Goal: Transaction & Acquisition: Purchase product/service

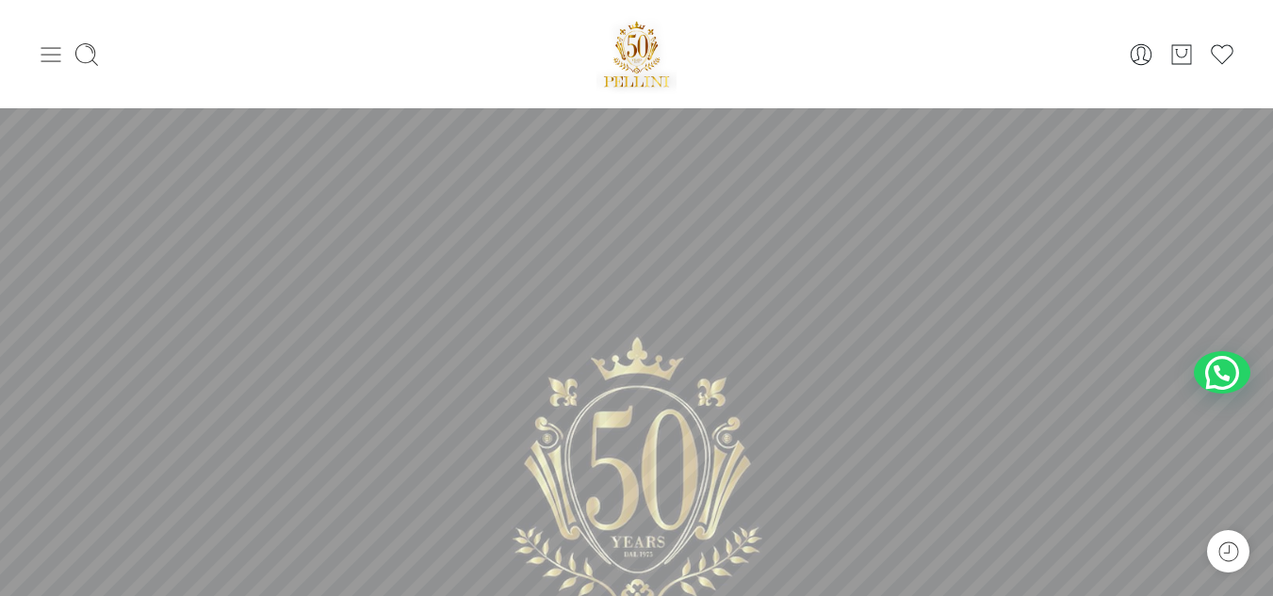
click at [59, 43] on icon at bounding box center [51, 54] width 26 height 26
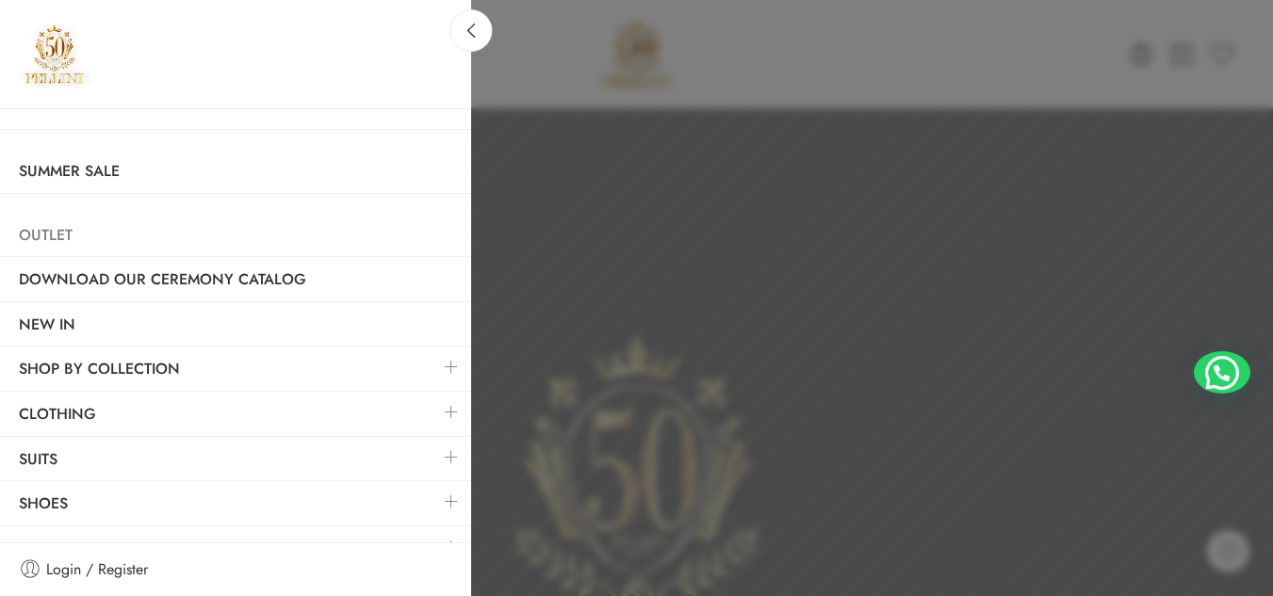
click at [68, 237] on link "Outlet" at bounding box center [235, 235] width 471 height 43
click at [126, 175] on link "Summer Sale" at bounding box center [235, 171] width 471 height 43
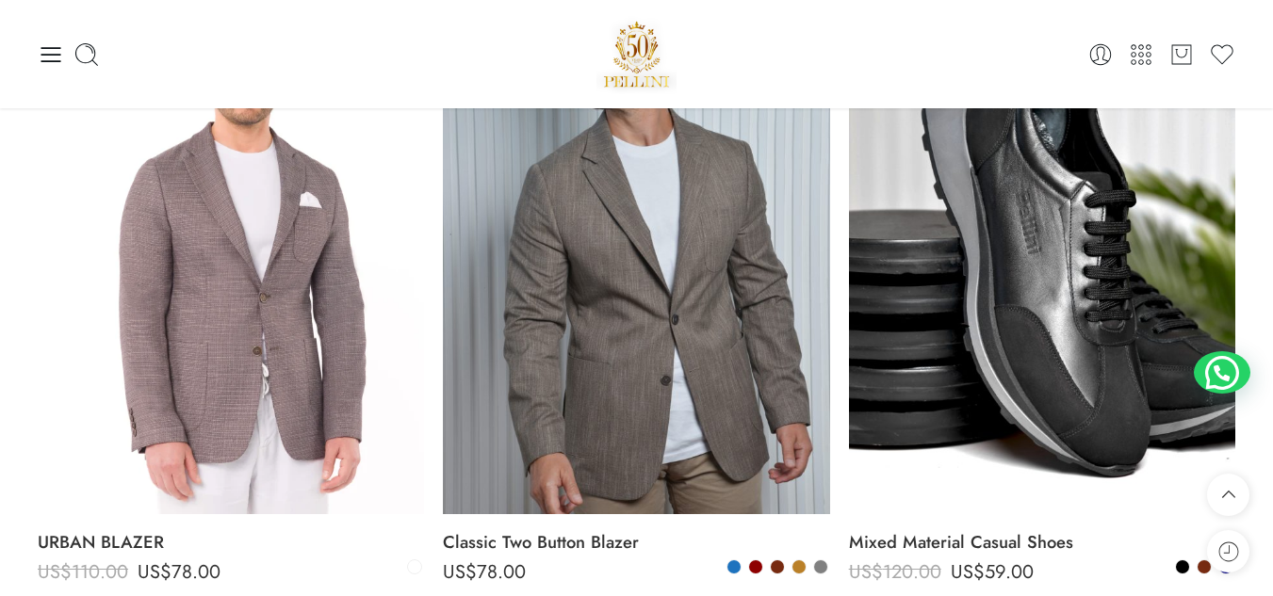
scroll to position [922, 0]
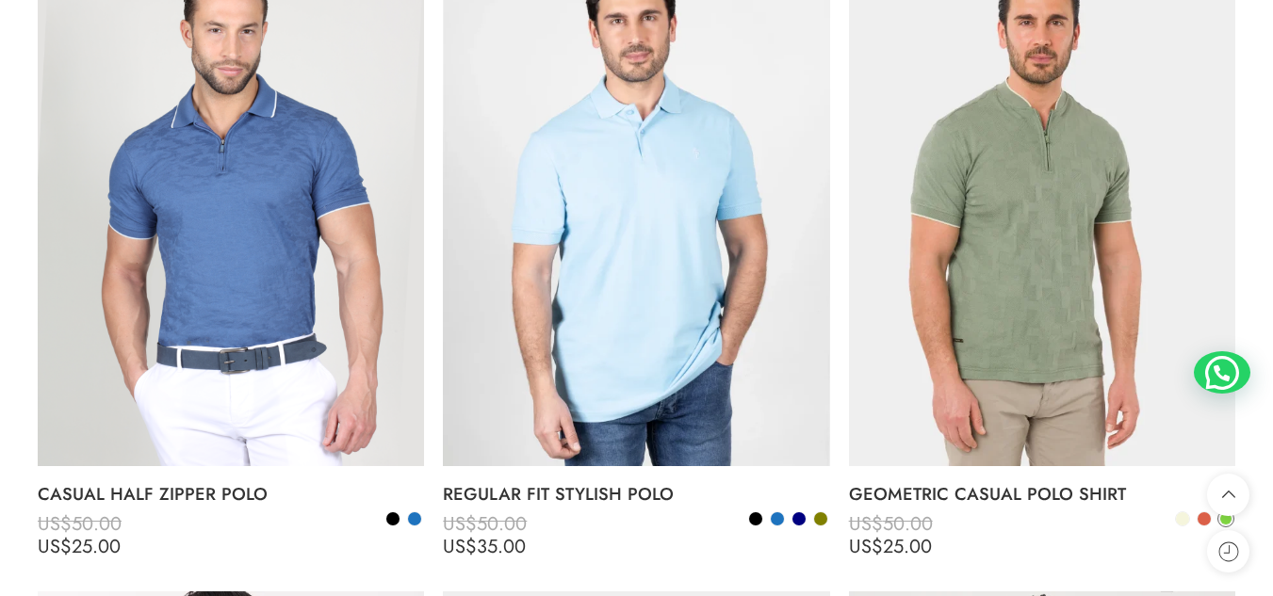
scroll to position [8072, 0]
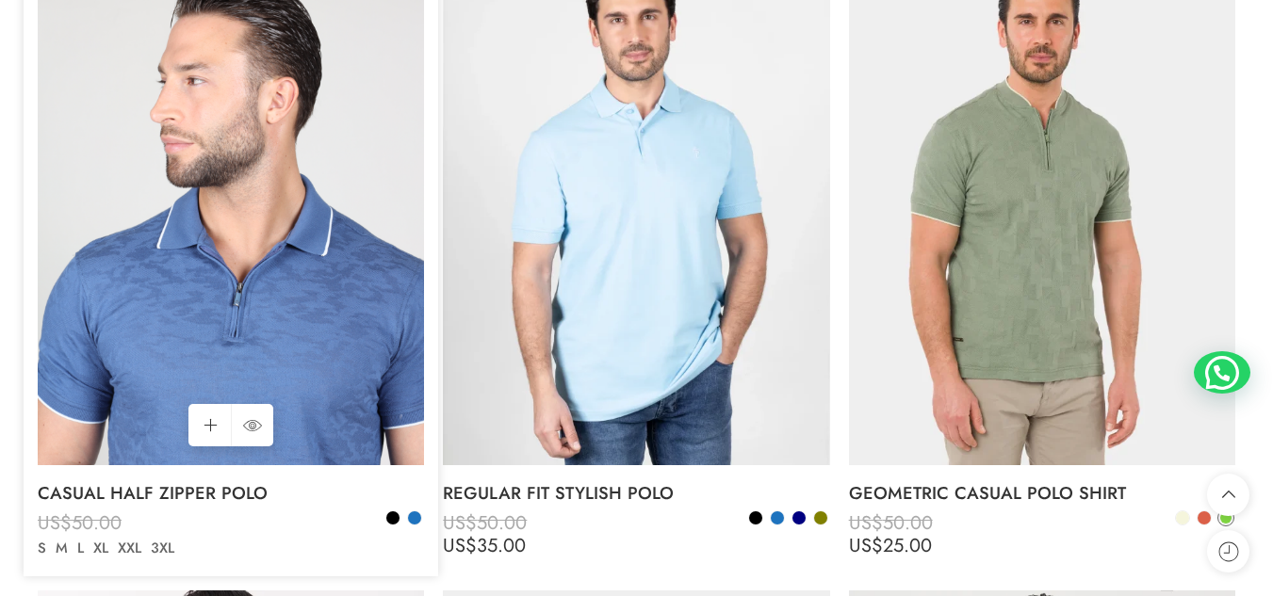
click at [268, 218] on img at bounding box center [231, 207] width 386 height 515
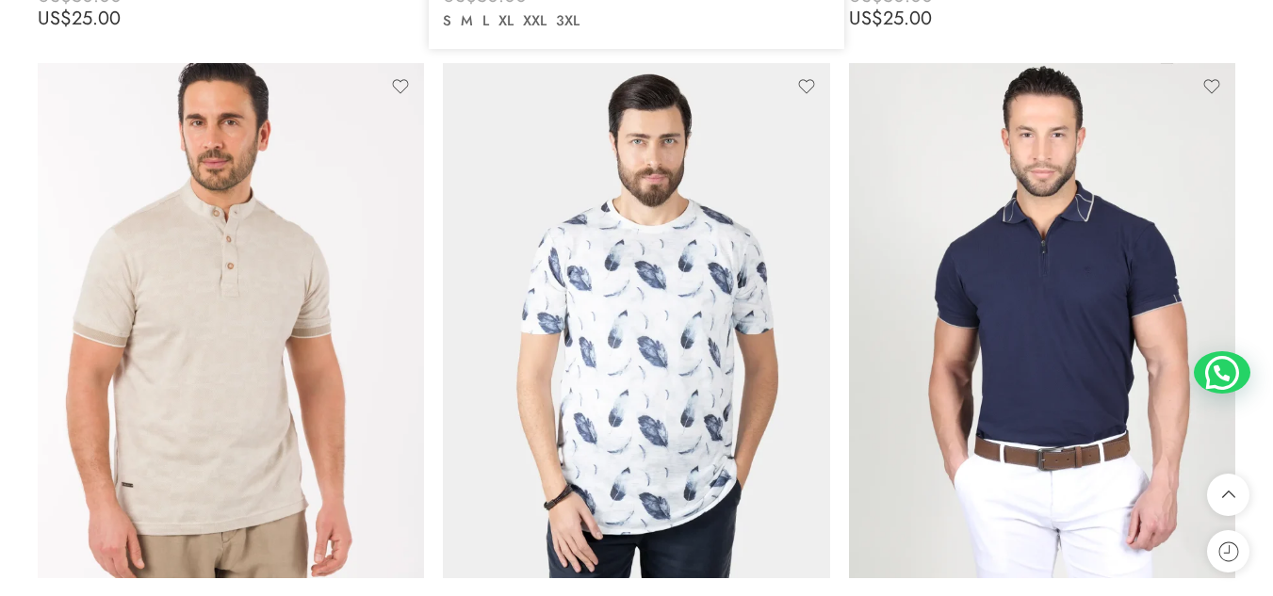
scroll to position [8600, 0]
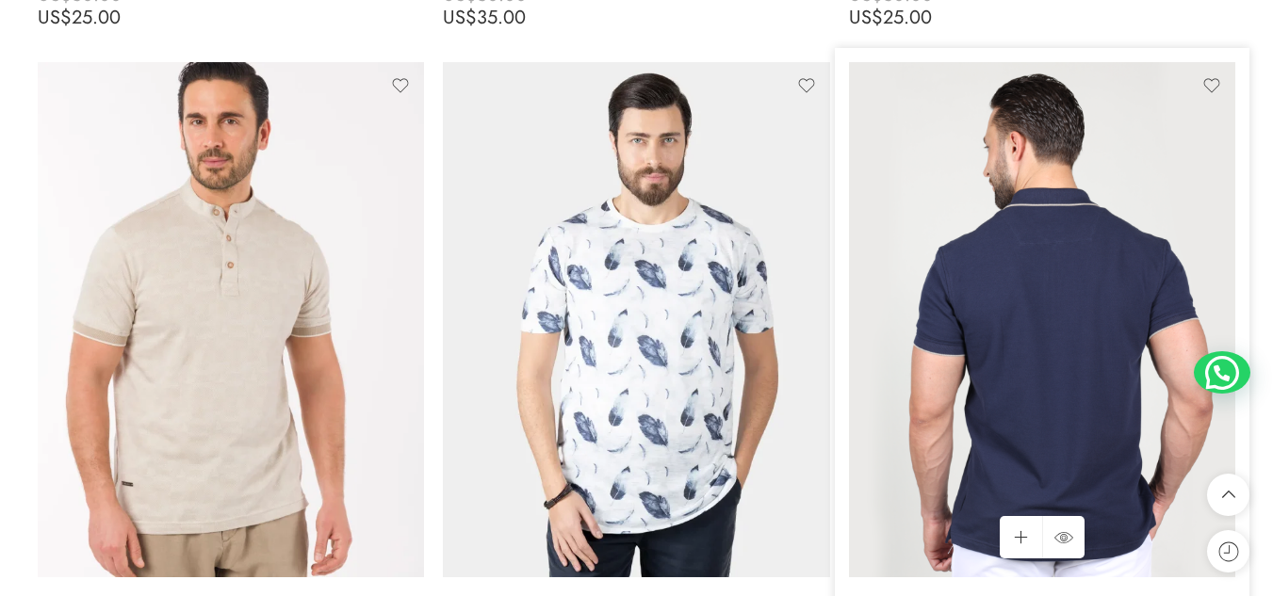
click at [1029, 285] on img at bounding box center [1042, 319] width 386 height 515
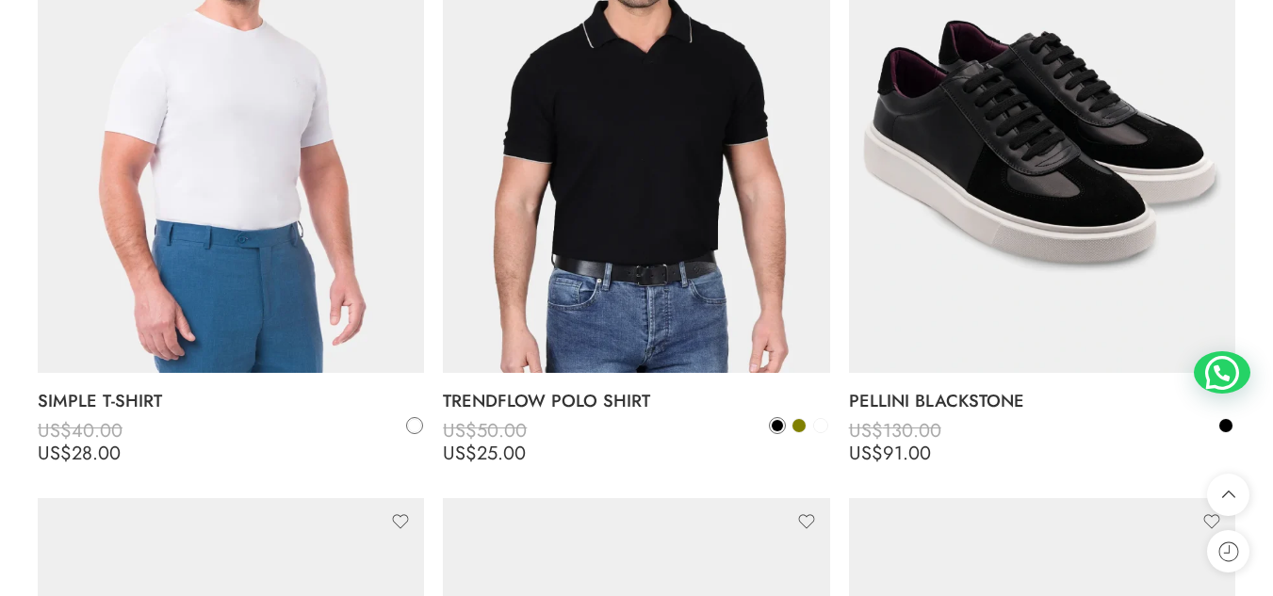
scroll to position [10728, 0]
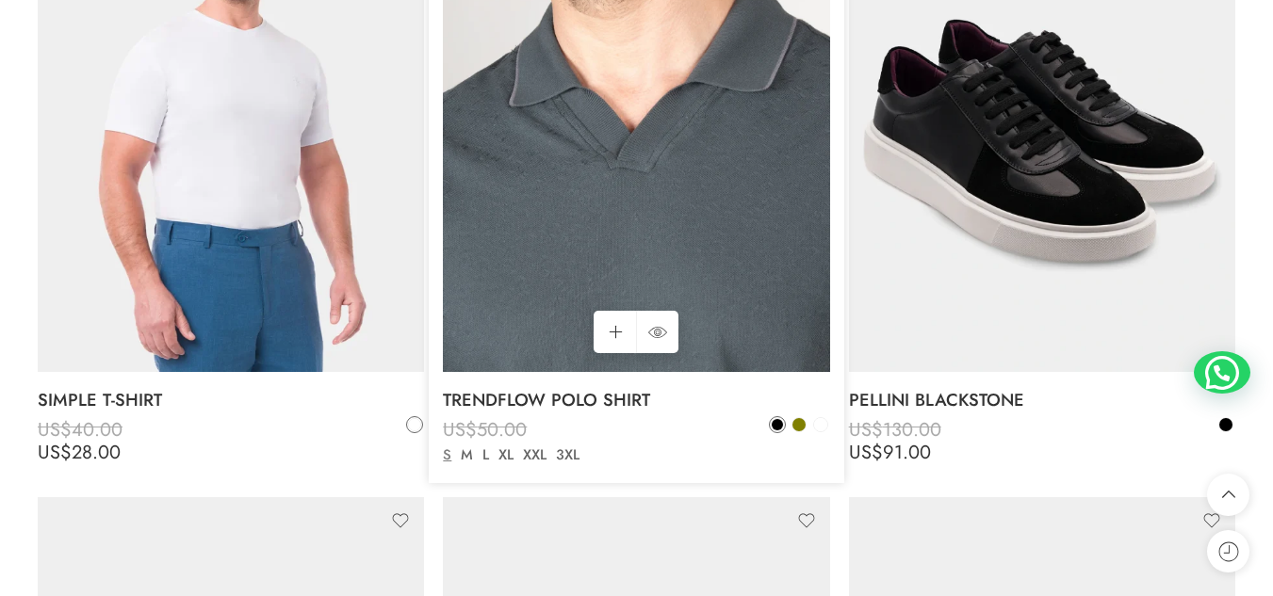
click at [778, 92] on img at bounding box center [636, 114] width 386 height 515
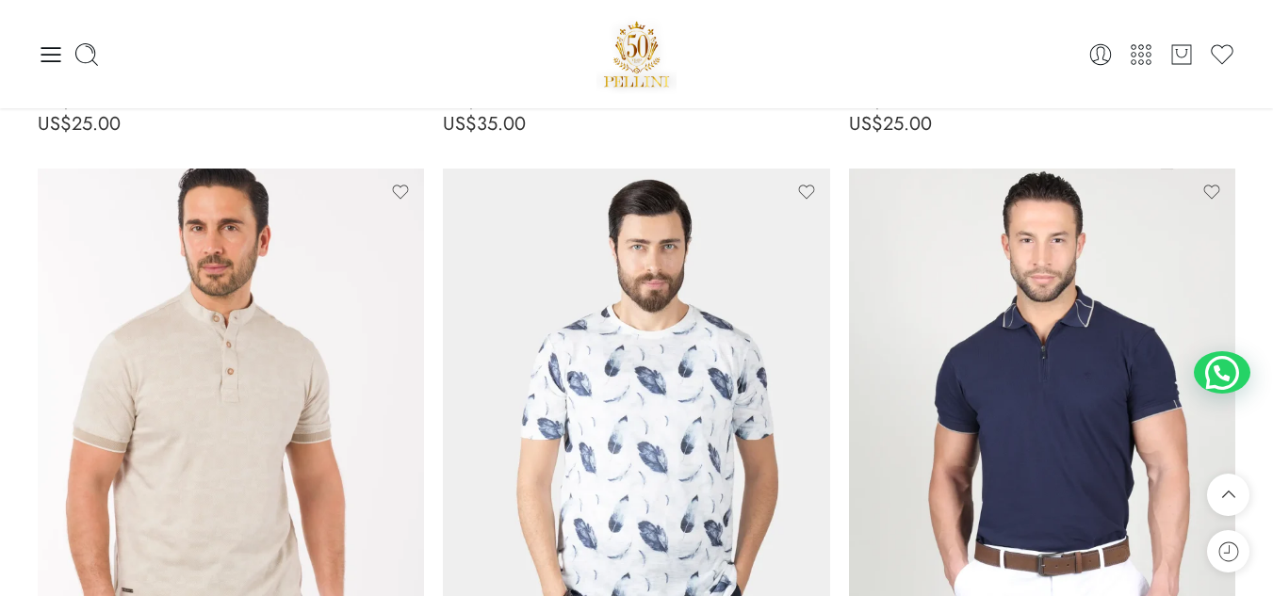
scroll to position [8493, 0]
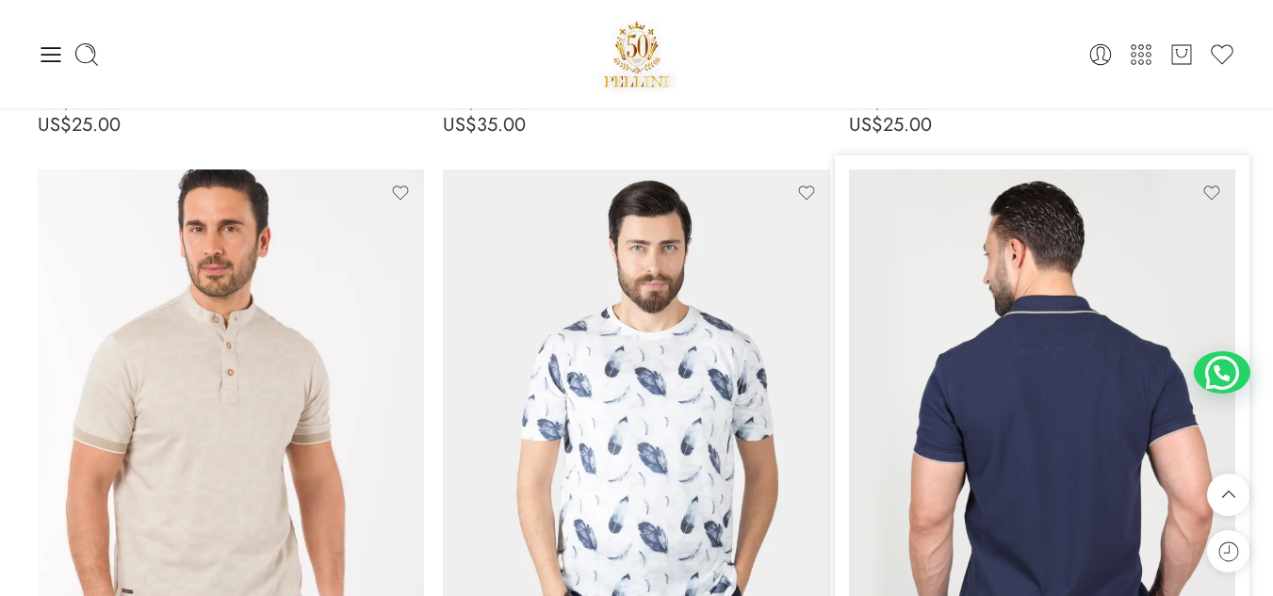
click at [1031, 334] on img at bounding box center [1042, 427] width 386 height 515
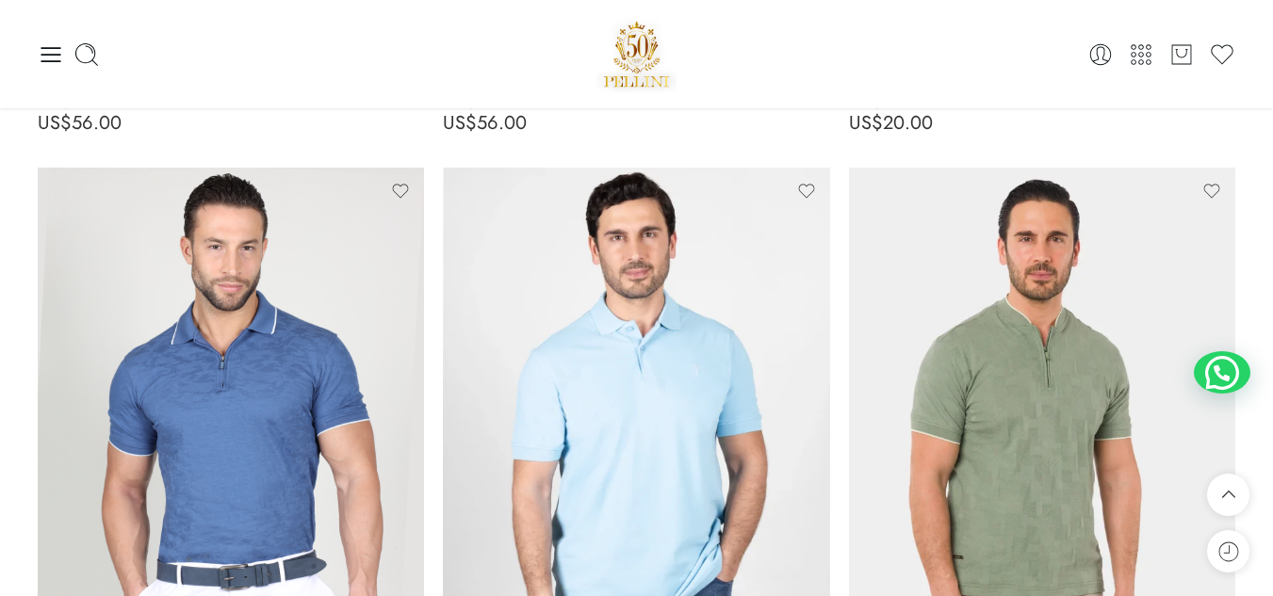
scroll to position [7853, 0]
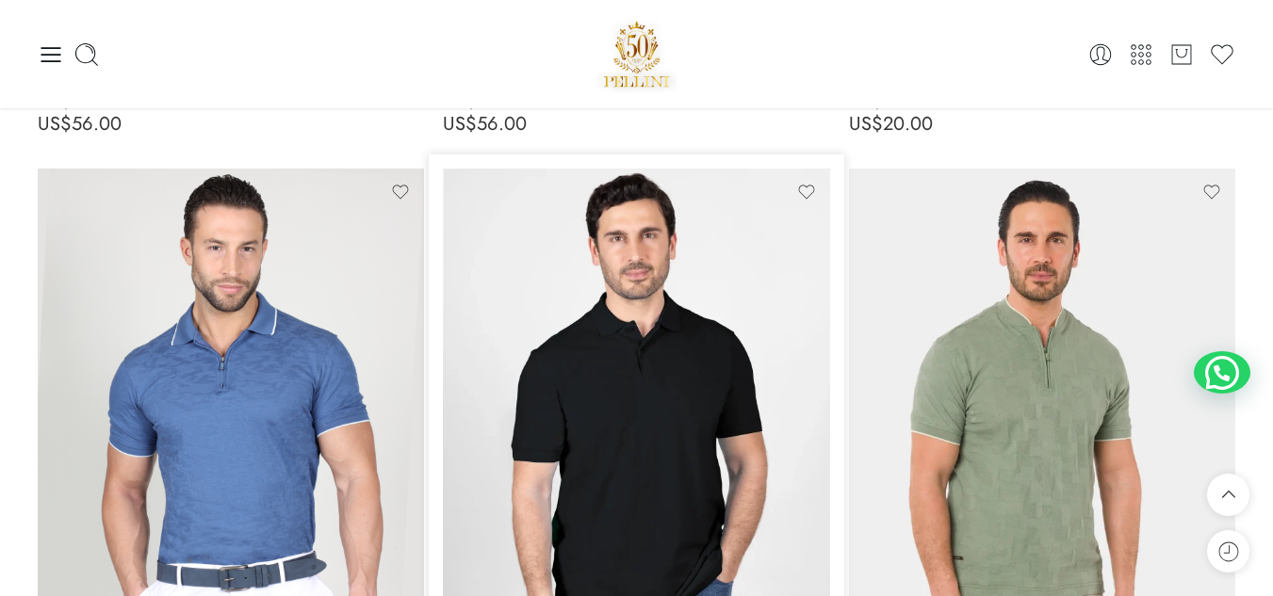
click at [648, 362] on img at bounding box center [636, 426] width 386 height 515
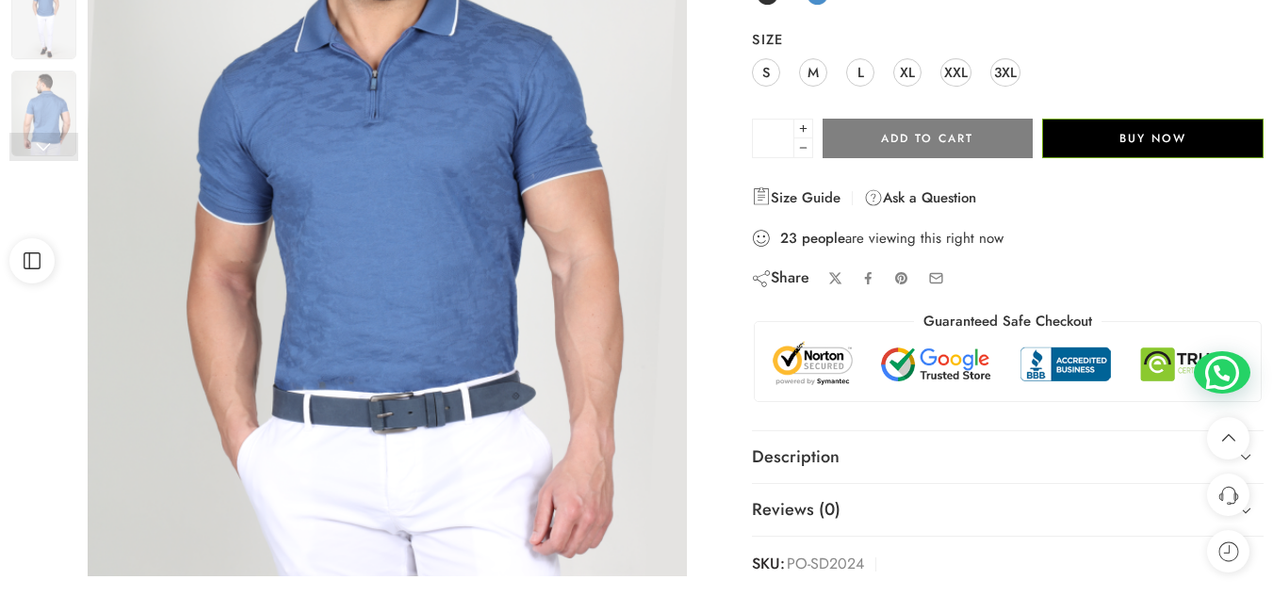
scroll to position [371, 0]
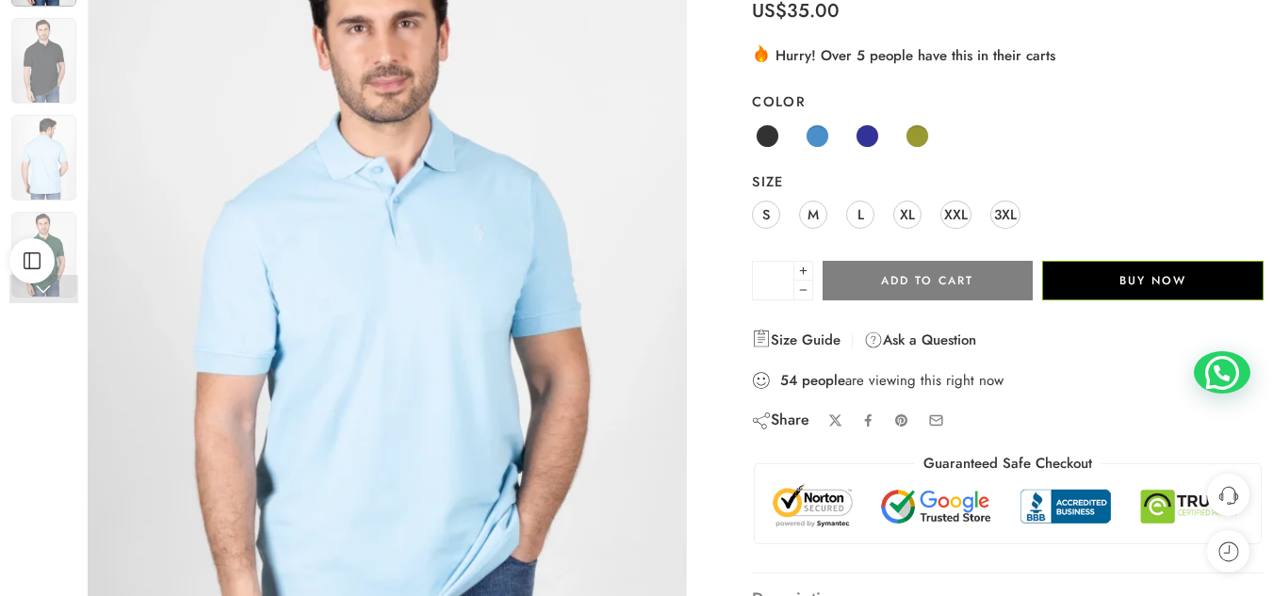
scroll to position [217, 0]
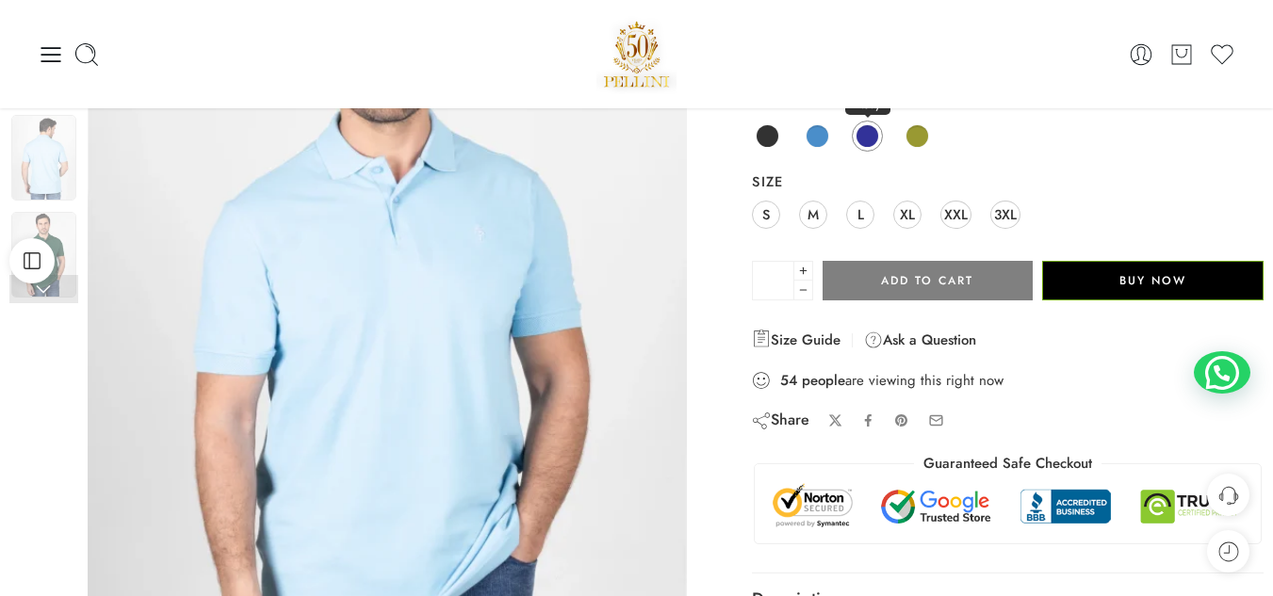
click at [855, 138] on span at bounding box center [867, 136] width 24 height 24
click at [871, 135] on span at bounding box center [867, 136] width 24 height 24
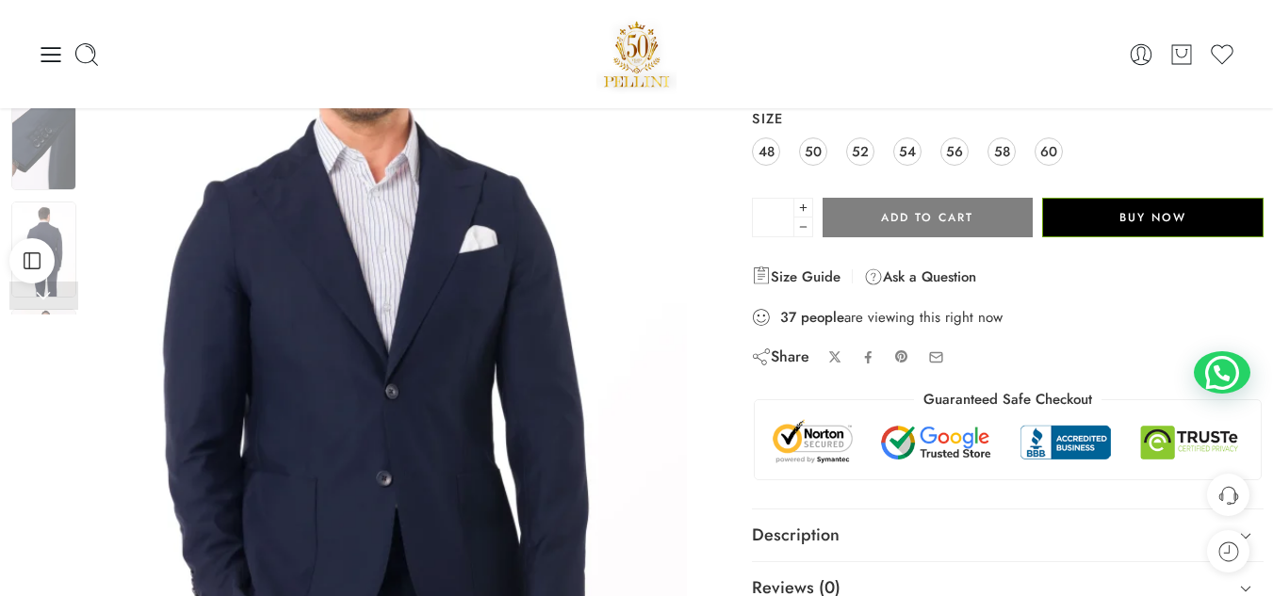
scroll to position [247, 0]
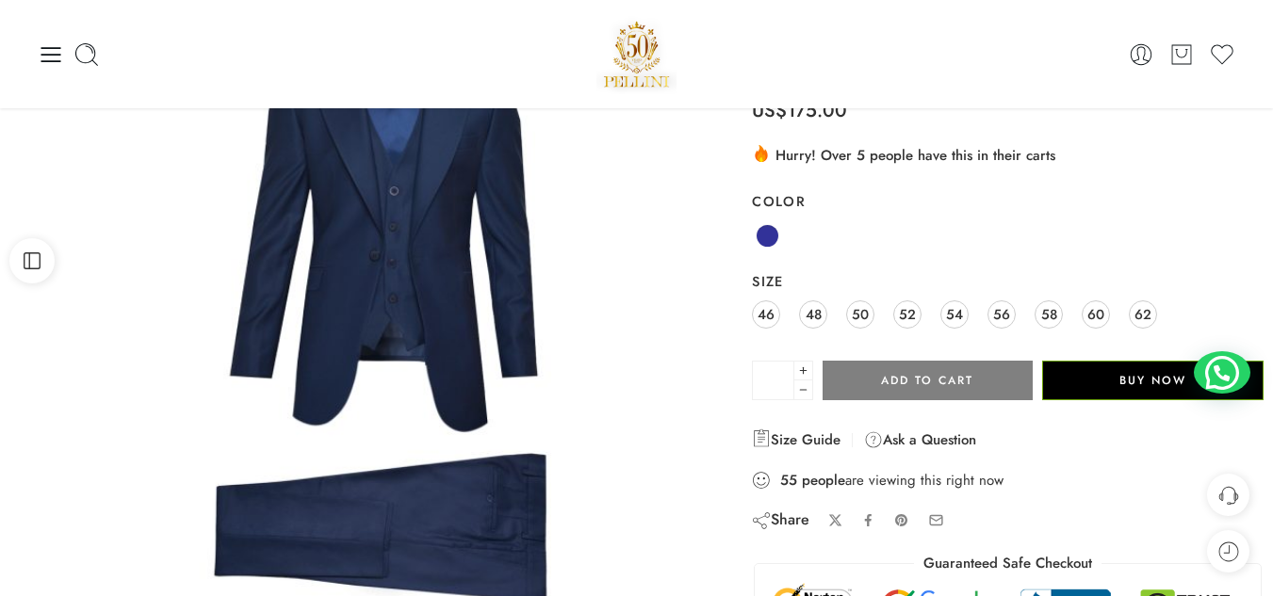
scroll to position [115, 0]
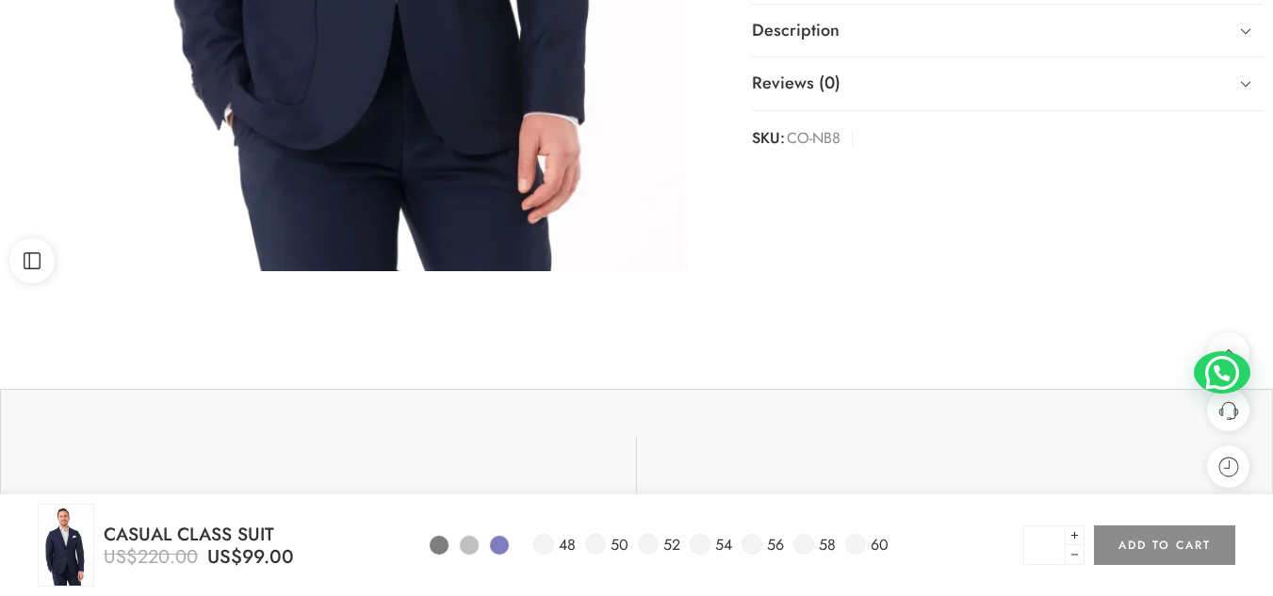
scroll to position [760, 0]
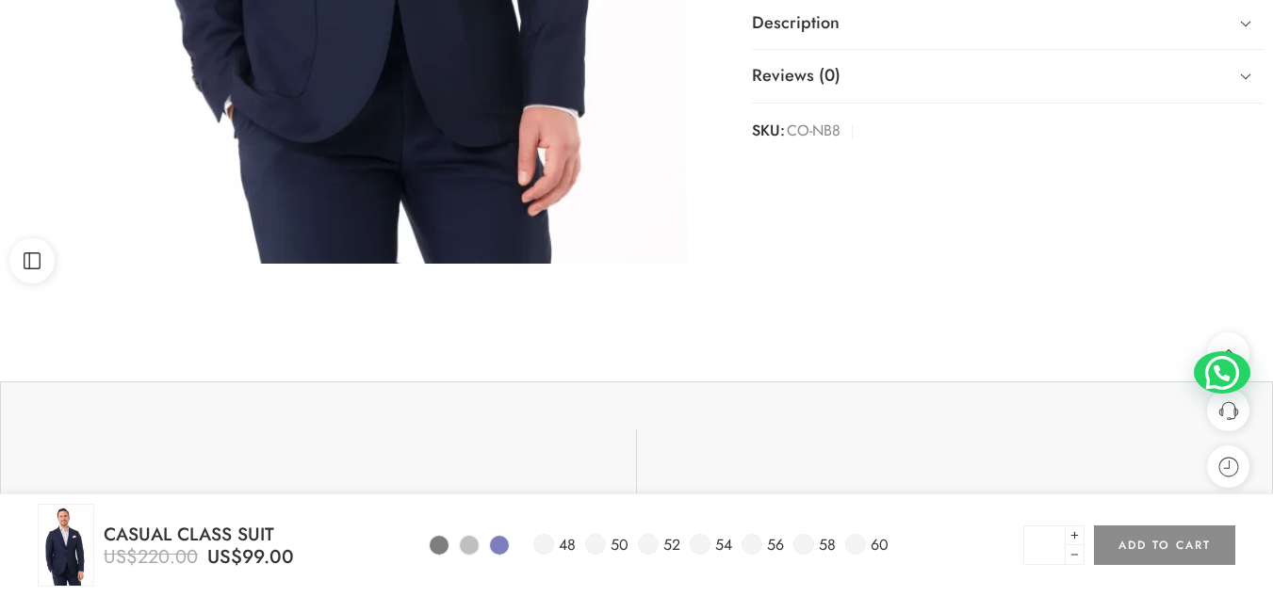
drag, startPoint x: 0, startPoint y: 0, endPoint x: 965, endPoint y: 405, distance: 1046.4
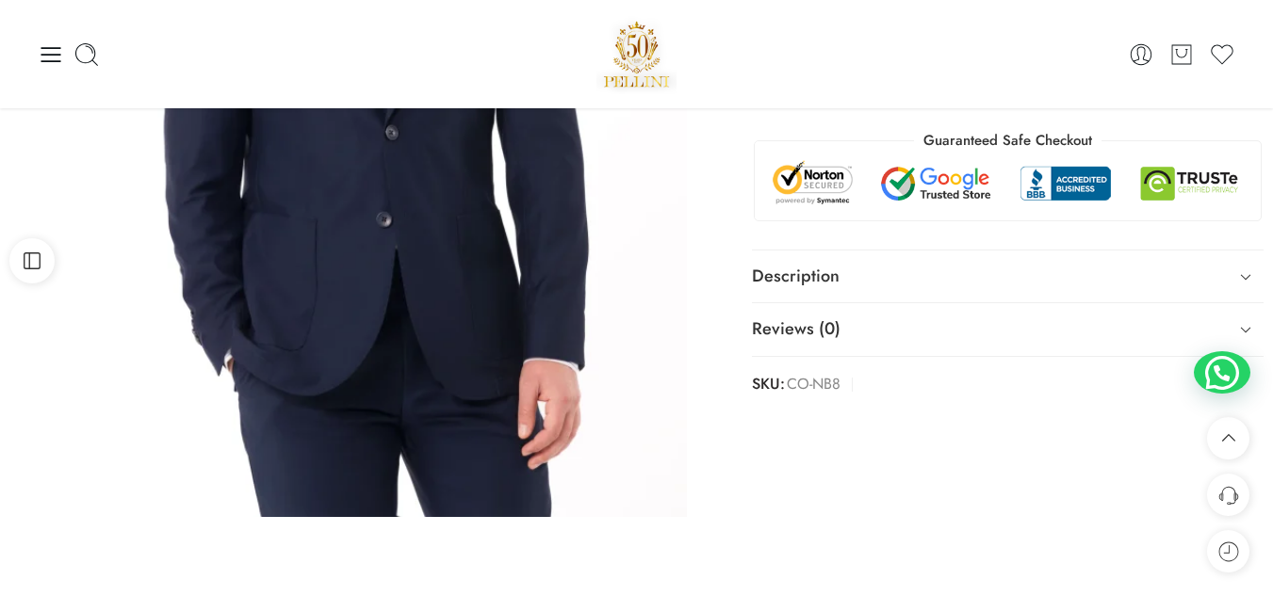
scroll to position [506, 0]
